Goal: Find specific page/section: Find specific page/section

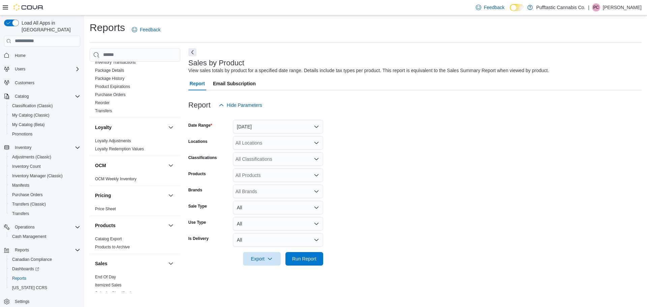
scroll to position [337, 0]
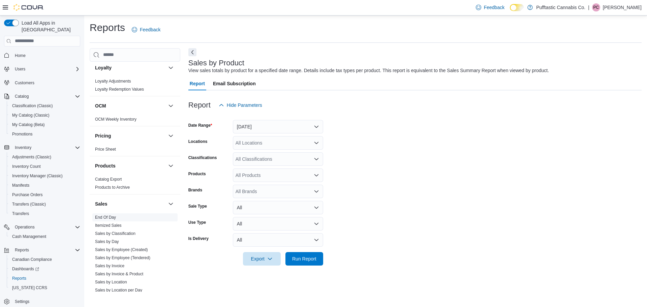
click at [106, 215] on link "End Of Day" at bounding box center [105, 217] width 21 height 5
